Goal: Learn about a topic: Learn about a topic

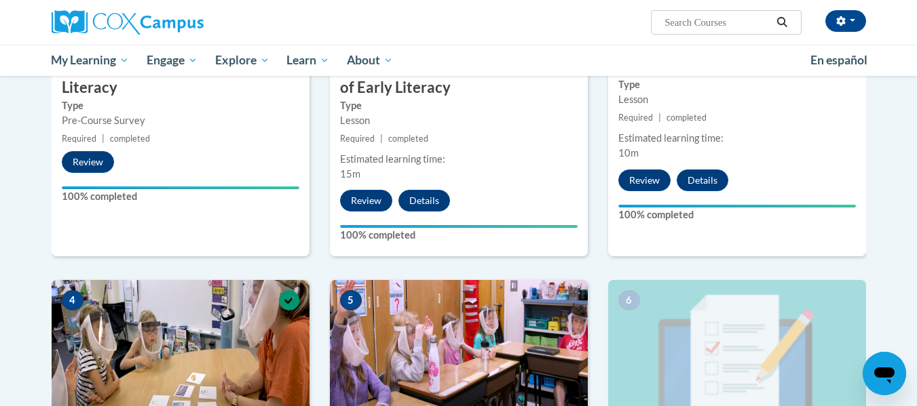
scroll to position [632, 0]
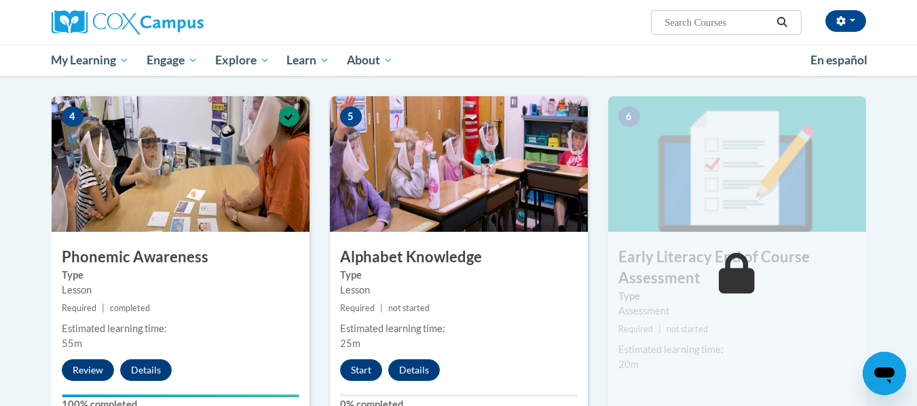
click at [396, 297] on div "Lesson" at bounding box center [458, 290] width 237 height 15
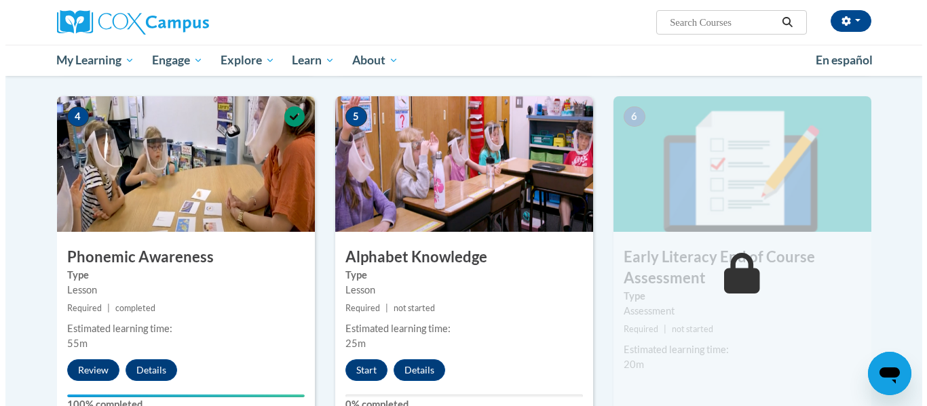
scroll to position [780, 0]
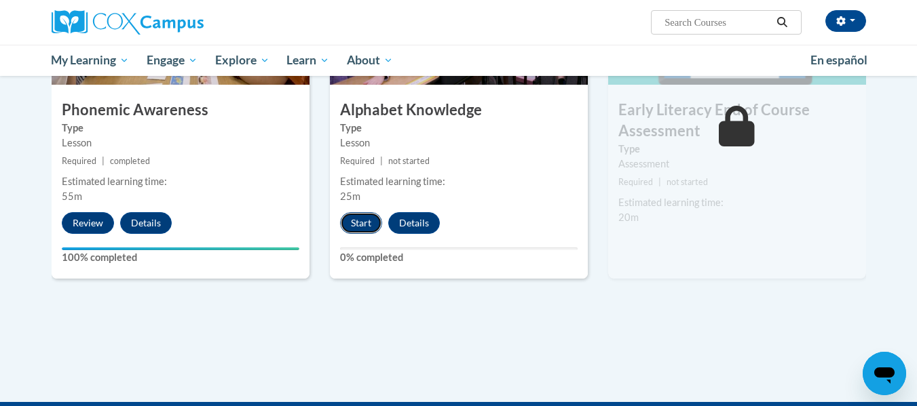
click at [359, 221] on button "Start" at bounding box center [361, 223] width 42 height 22
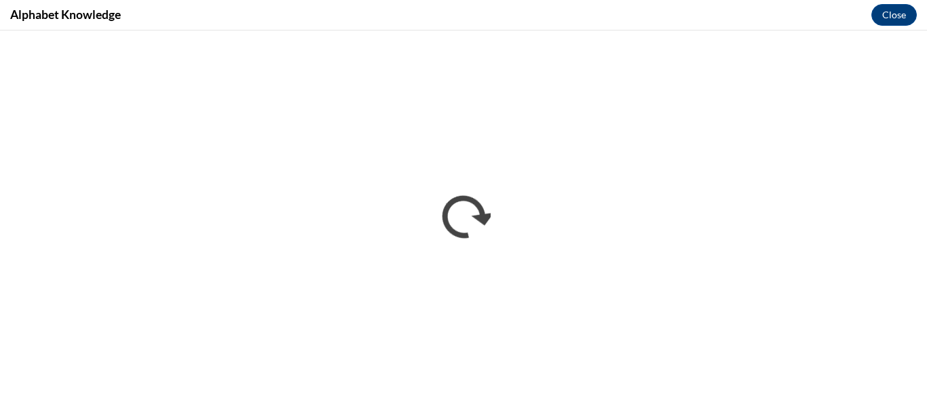
scroll to position [0, 0]
